Goal: Browse casually

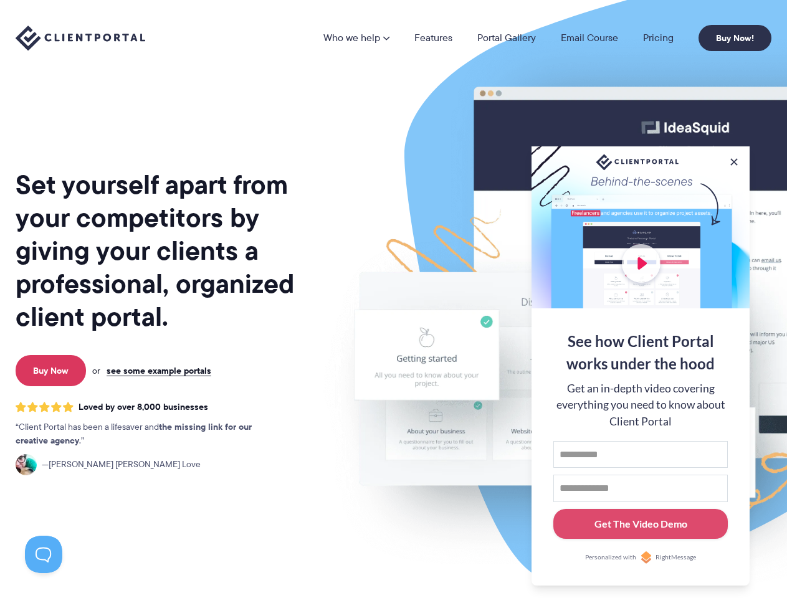
click at [393, 299] on img at bounding box center [651, 309] width 699 height 598
click at [357, 38] on link "Who we help" at bounding box center [356, 38] width 66 height 10
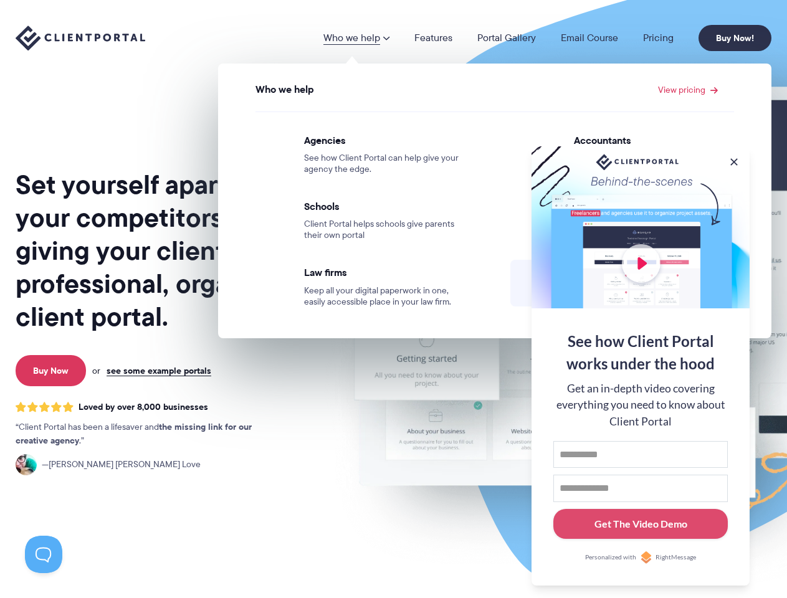
click at [734, 160] on button at bounding box center [734, 162] width 12 height 12
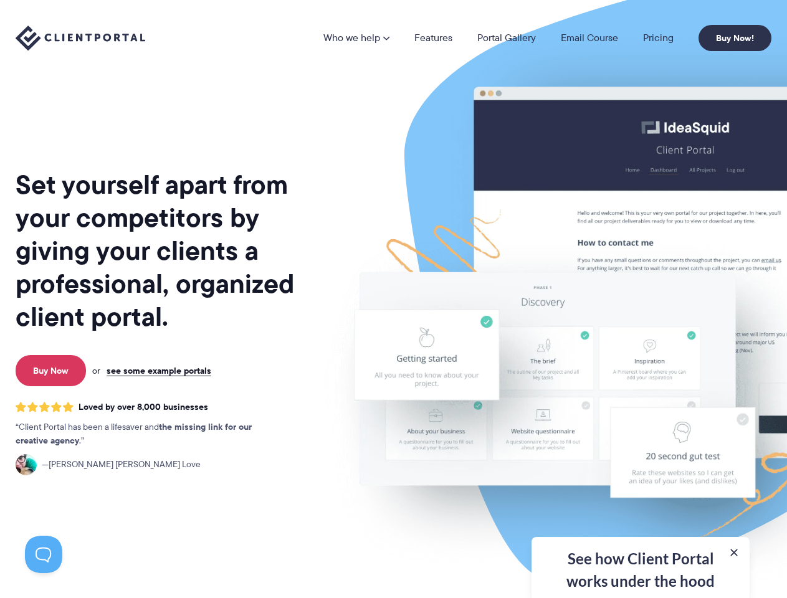
click at [641, 365] on img at bounding box center [651, 309] width 699 height 598
click at [44, 555] on button at bounding box center [43, 554] width 37 height 37
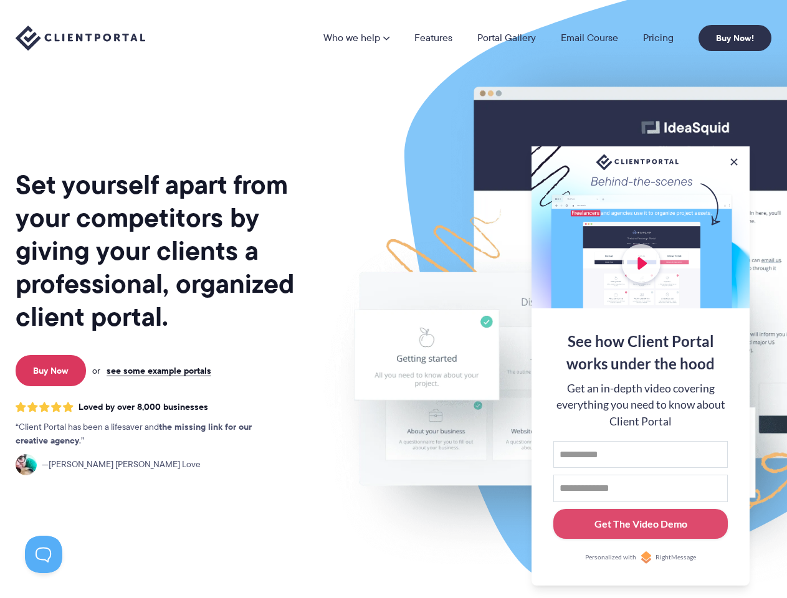
click at [393, 299] on img at bounding box center [651, 309] width 699 height 598
click at [357, 38] on link "Who we help" at bounding box center [356, 38] width 66 height 10
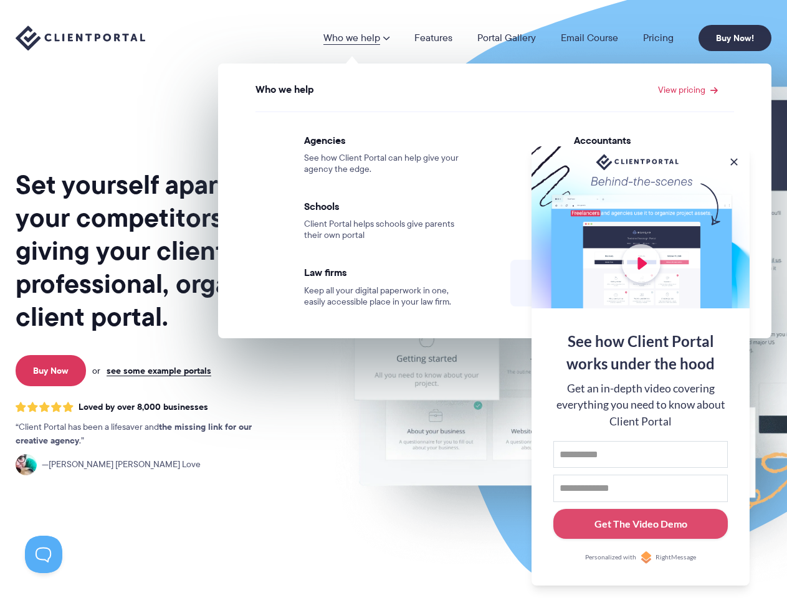
click at [734, 160] on button at bounding box center [734, 162] width 12 height 12
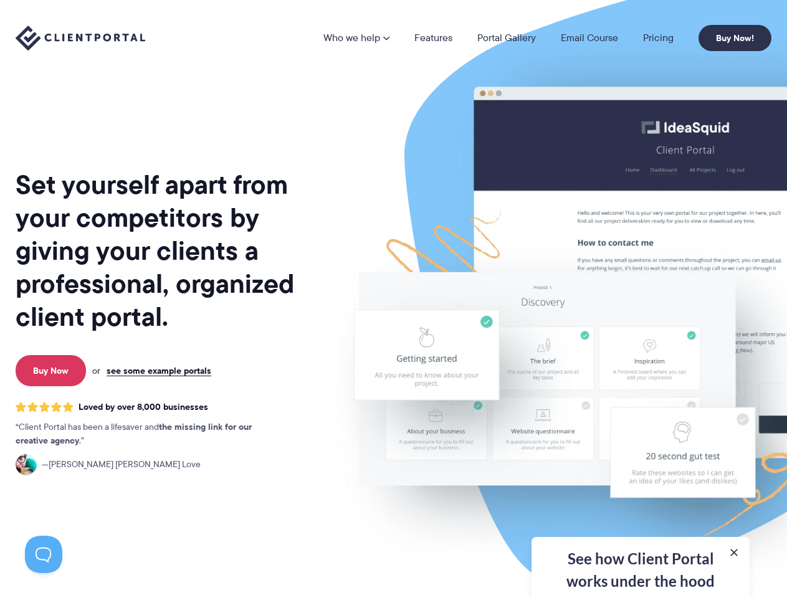
click at [641, 365] on img at bounding box center [651, 309] width 699 height 598
click at [44, 555] on button at bounding box center [43, 554] width 37 height 37
